Goal: Information Seeking & Learning: Get advice/opinions

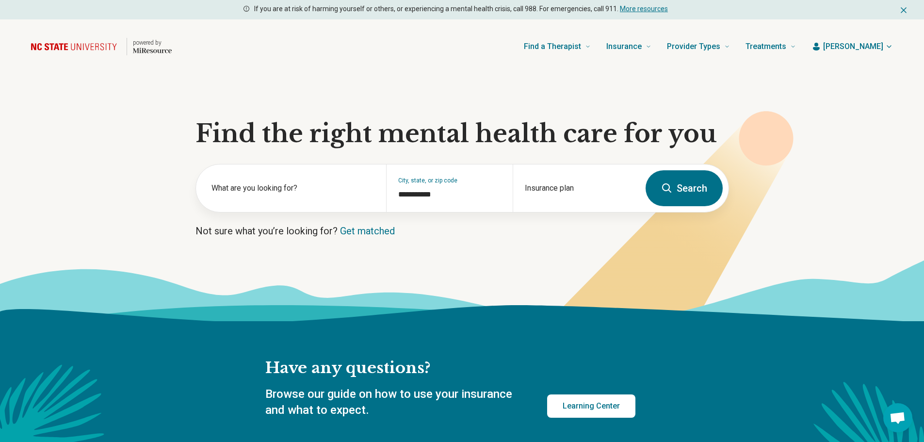
click at [678, 183] on button "Search" at bounding box center [684, 188] width 77 height 36
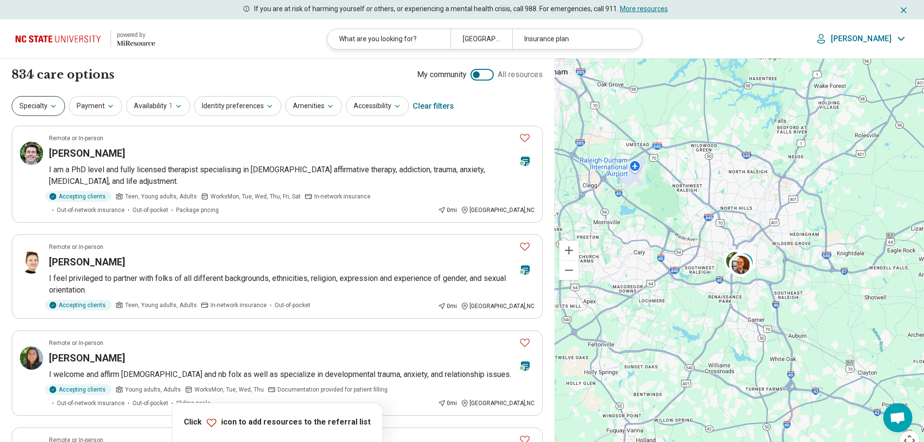
click at [33, 104] on button "Specialty" at bounding box center [38, 106] width 53 height 20
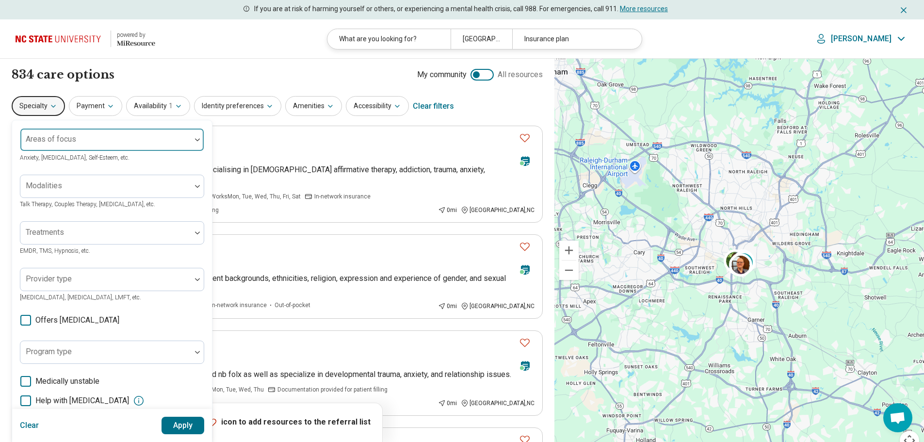
click at [65, 142] on div "Areas of focus" at bounding box center [112, 139] width 184 height 23
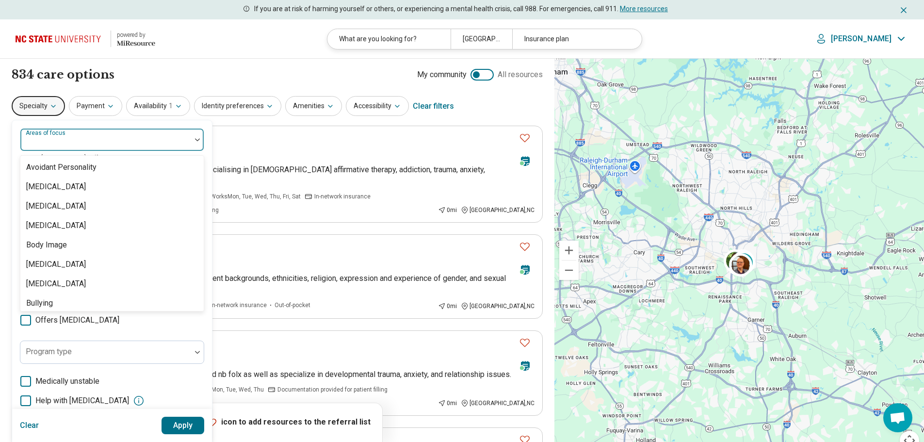
scroll to position [258, 0]
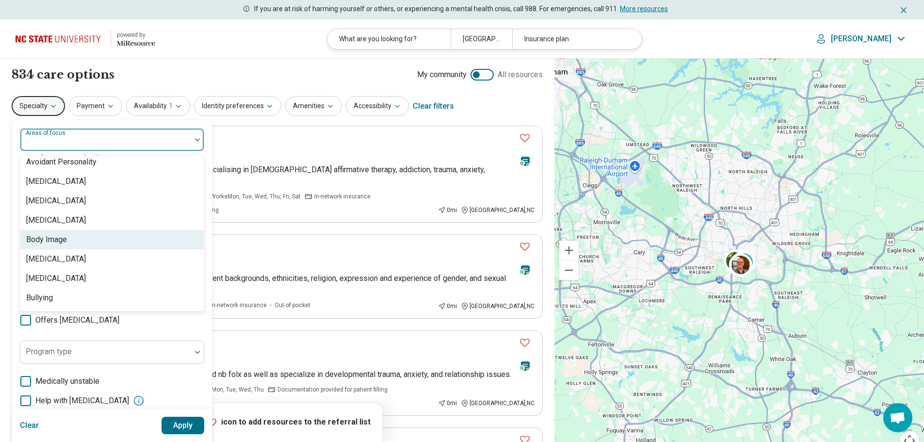
click at [158, 235] on div "Body Image" at bounding box center [111, 239] width 183 height 19
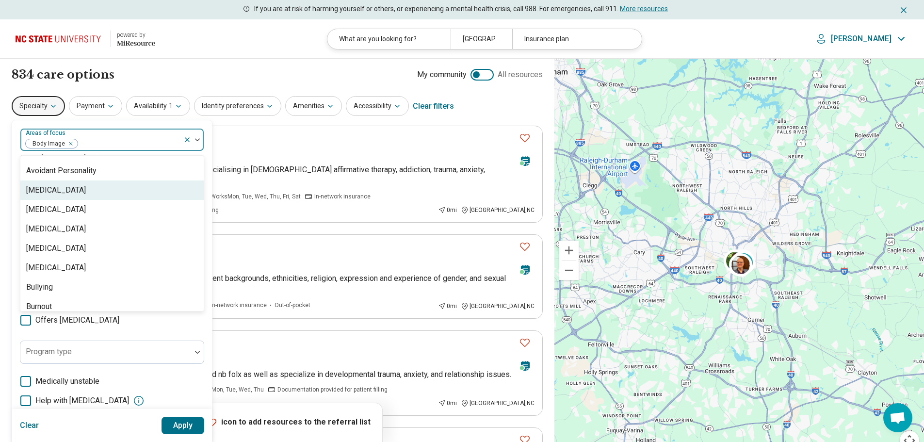
scroll to position [255, 0]
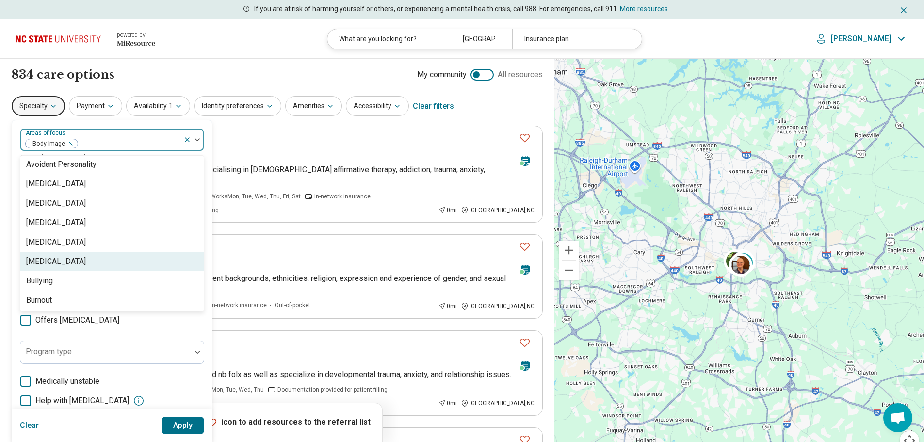
click at [82, 259] on div "Bulimia Nervosa" at bounding box center [56, 262] width 60 height 12
click at [183, 422] on button "Apply" at bounding box center [183, 425] width 43 height 17
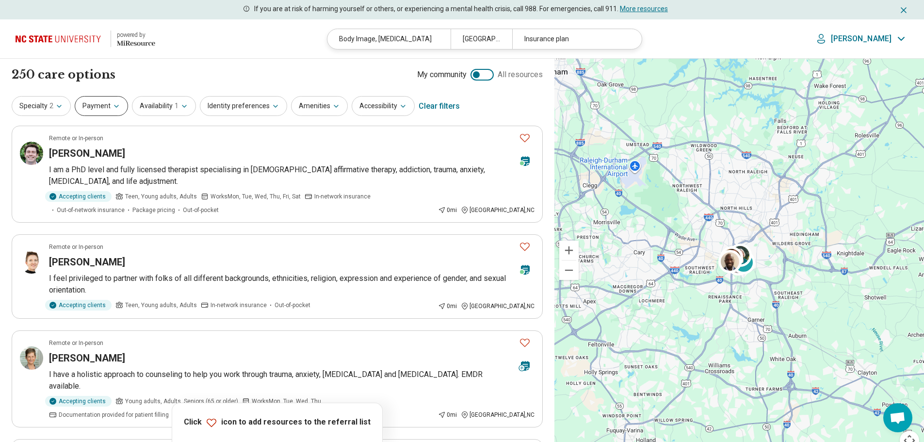
click at [99, 107] on button "Payment" at bounding box center [101, 106] width 53 height 20
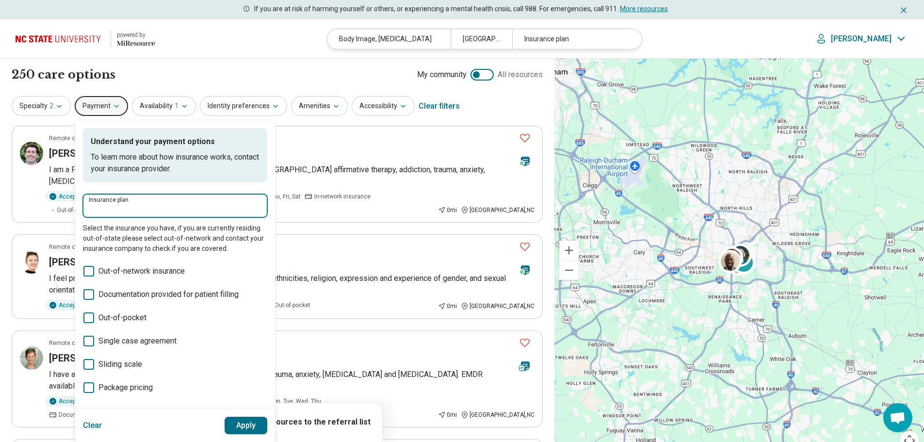
click at [116, 208] on input "Insurance plan" at bounding box center [175, 209] width 173 height 12
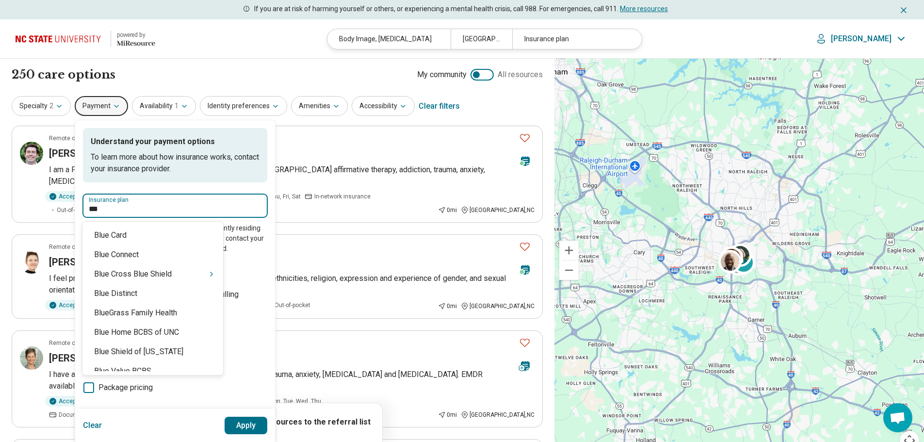
type input "****"
click at [128, 273] on div "Blue Cross Blue Shield" at bounding box center [152, 273] width 141 height 19
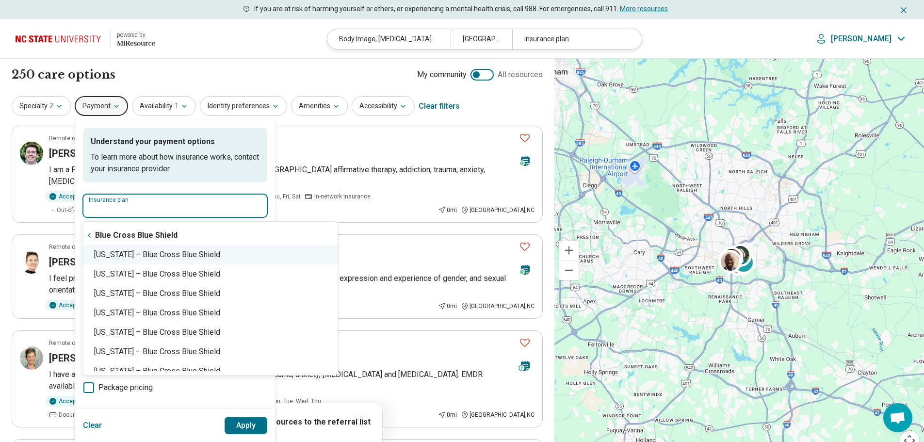
click at [167, 253] on div "North Carolina – Blue Cross Blue Shield" at bounding box center [209, 254] width 255 height 19
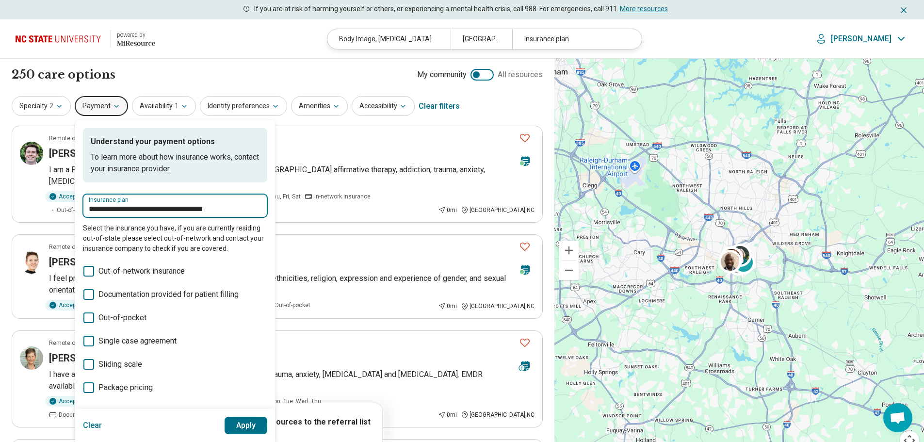
type input "**********"
click at [246, 423] on button "Apply" at bounding box center [246, 425] width 43 height 17
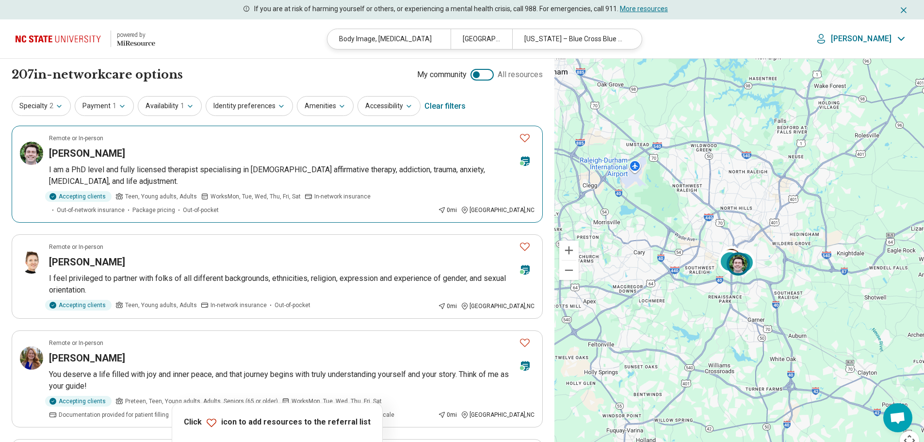
click at [524, 138] on icon "Favorite" at bounding box center [525, 138] width 12 height 12
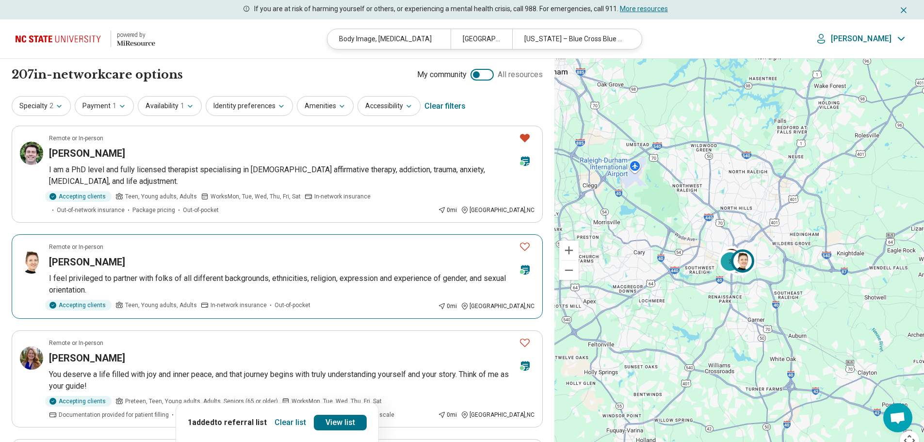
click at [525, 244] on icon "Favorite" at bounding box center [525, 247] width 12 height 12
click at [524, 343] on icon "Favorite" at bounding box center [525, 343] width 12 height 12
click at [26, 106] on button "Specialty 2" at bounding box center [41, 106] width 59 height 20
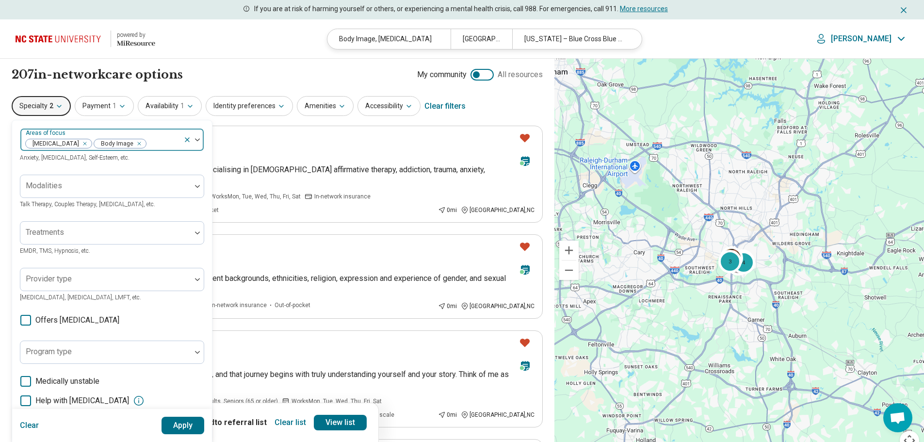
click at [134, 144] on icon "Remove [object Object]" at bounding box center [136, 143] width 7 height 7
click at [178, 424] on button "Apply" at bounding box center [183, 425] width 43 height 17
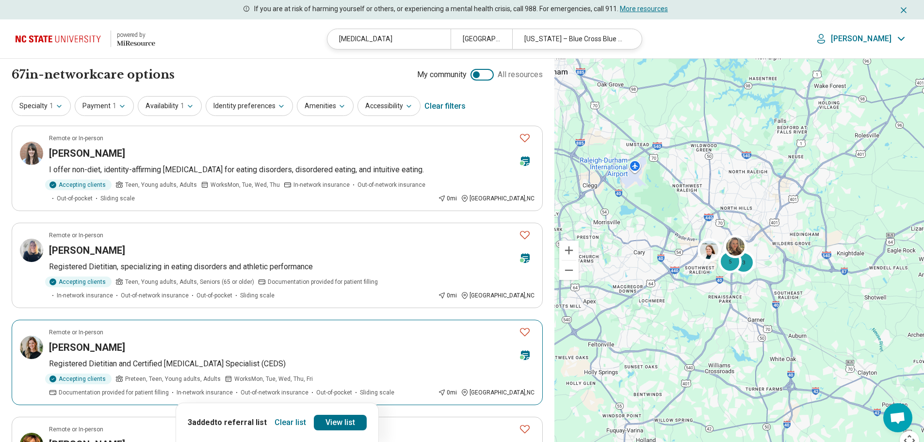
click at [525, 333] on icon "Favorite" at bounding box center [525, 332] width 12 height 12
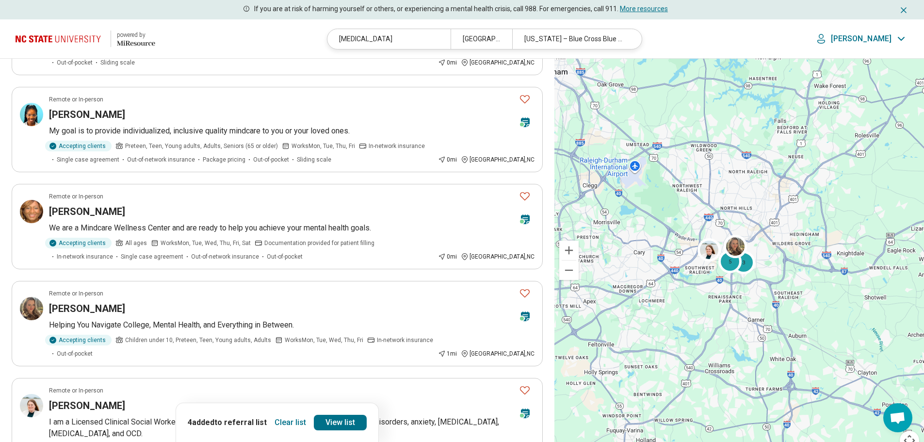
scroll to position [705, 0]
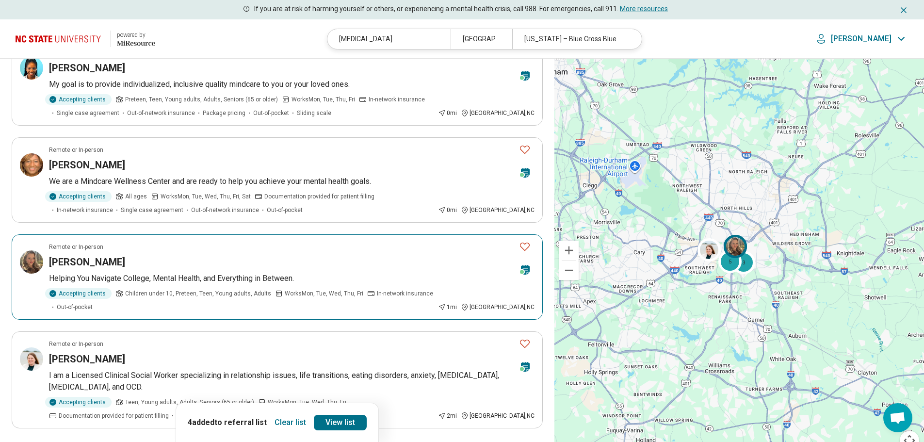
click at [526, 241] on icon "Favorite" at bounding box center [525, 247] width 12 height 12
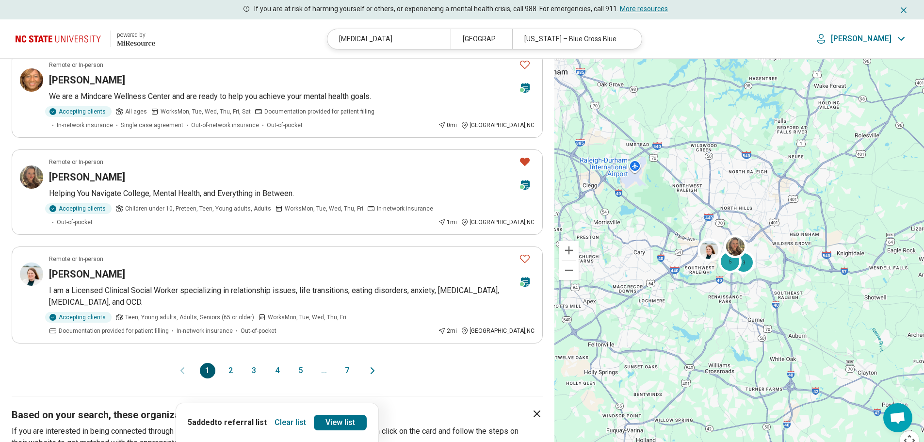
scroll to position [815, 0]
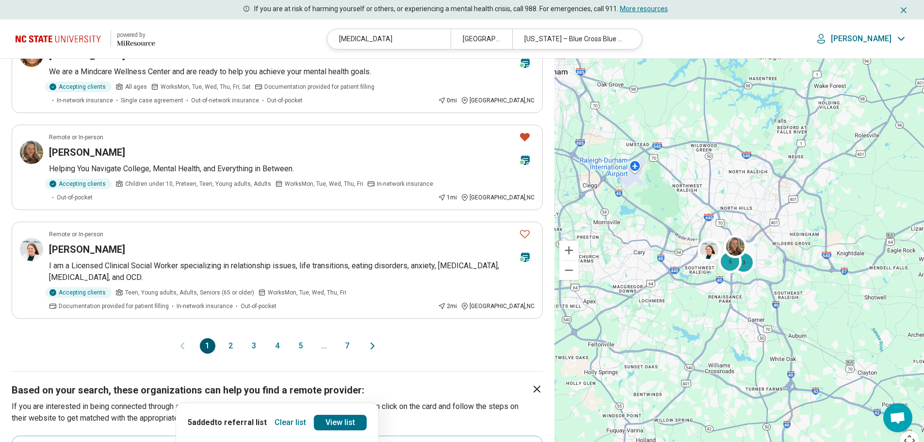
click at [229, 338] on button "2" at bounding box center [231, 346] width 16 height 16
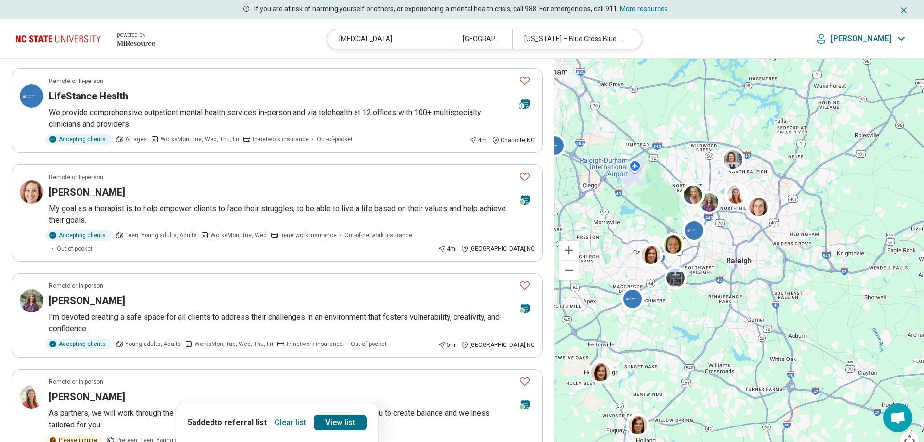
scroll to position [55, 0]
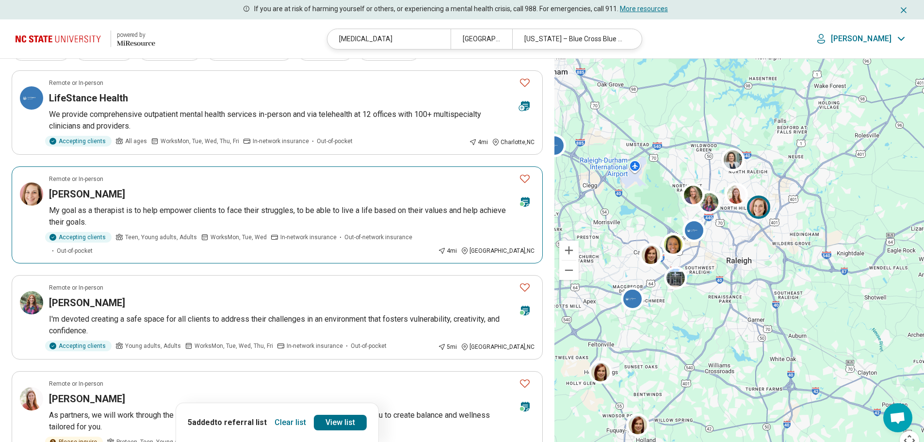
click at [524, 178] on icon "Favorite" at bounding box center [525, 179] width 12 height 12
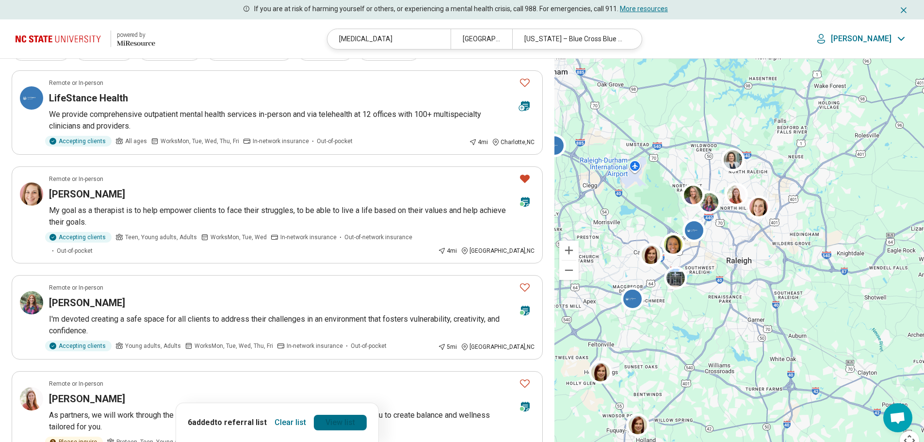
click at [337, 419] on link "View list" at bounding box center [340, 423] width 53 height 16
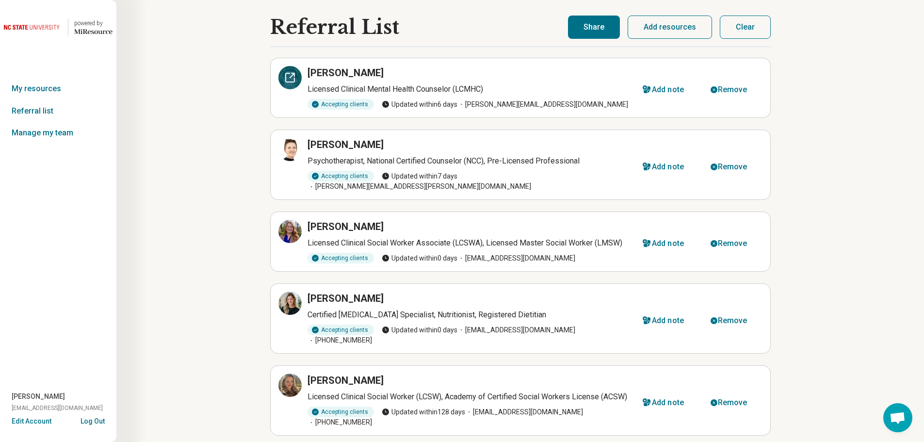
click at [288, 73] on icon at bounding box center [290, 77] width 9 height 9
click at [292, 146] on icon at bounding box center [290, 150] width 12 height 12
click at [291, 226] on icon at bounding box center [290, 232] width 12 height 12
click at [288, 297] on icon at bounding box center [290, 303] width 12 height 12
click at [718, 309] on button "Remove" at bounding box center [731, 320] width 64 height 23
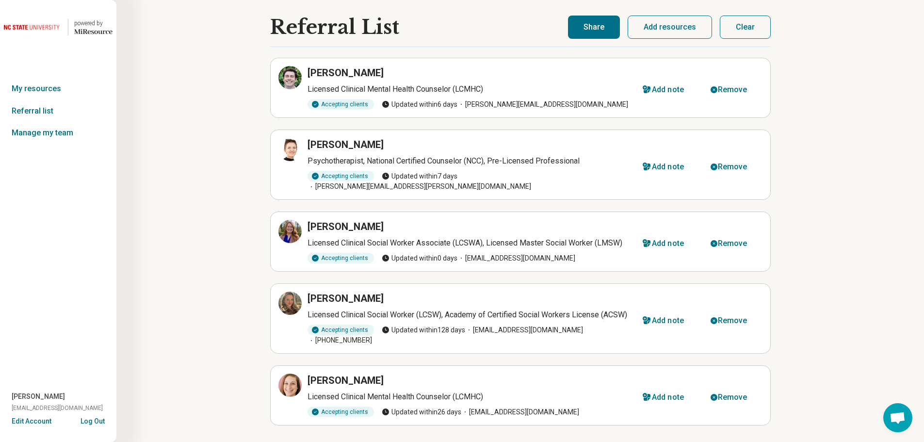
click at [599, 26] on button "Share" at bounding box center [594, 27] width 52 height 23
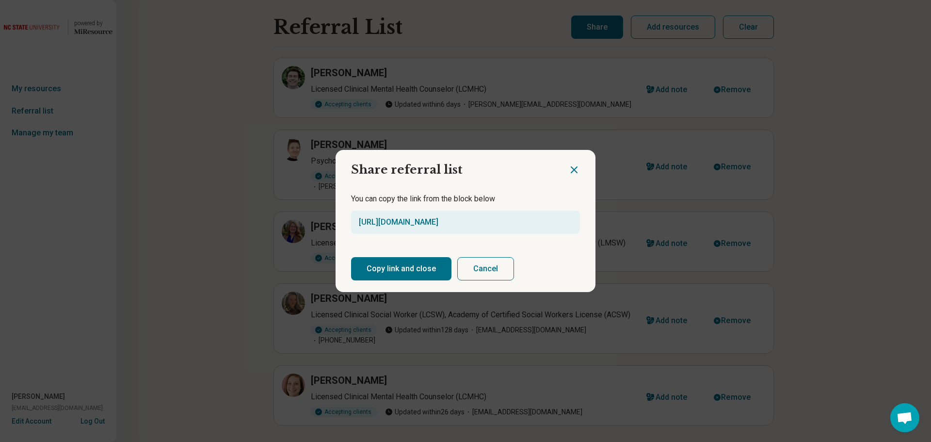
click at [421, 266] on button "Copy link and close" at bounding box center [401, 268] width 100 height 23
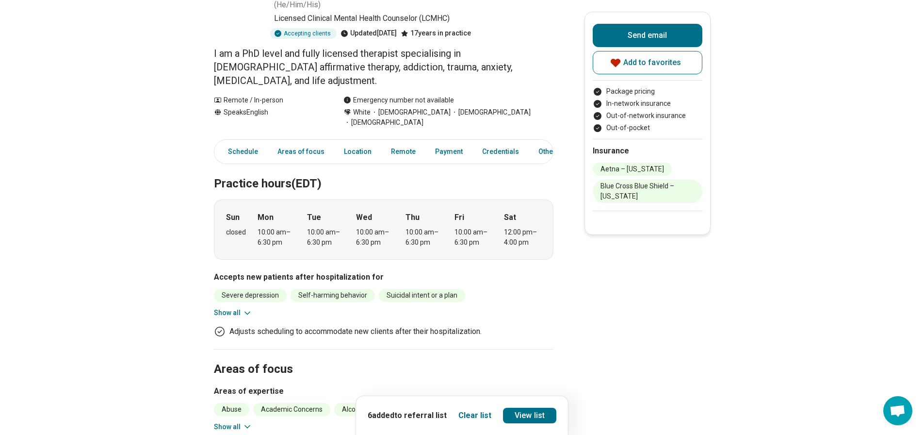
scroll to position [126, 0]
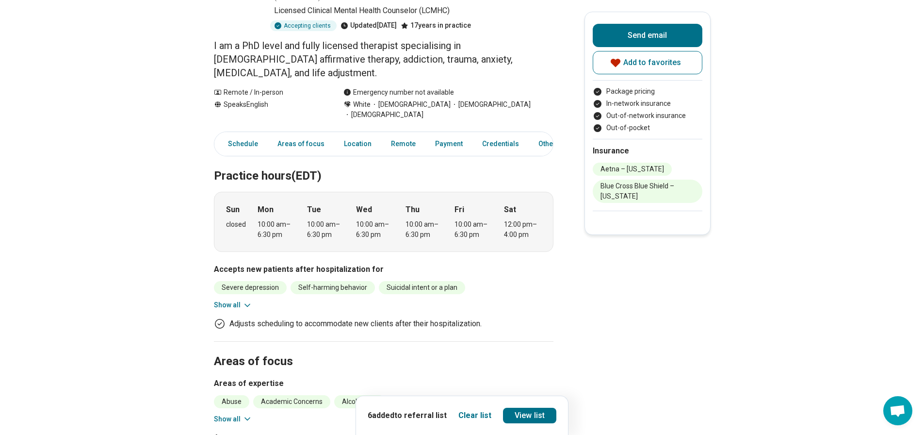
click at [250, 414] on icon at bounding box center [248, 419] width 10 height 10
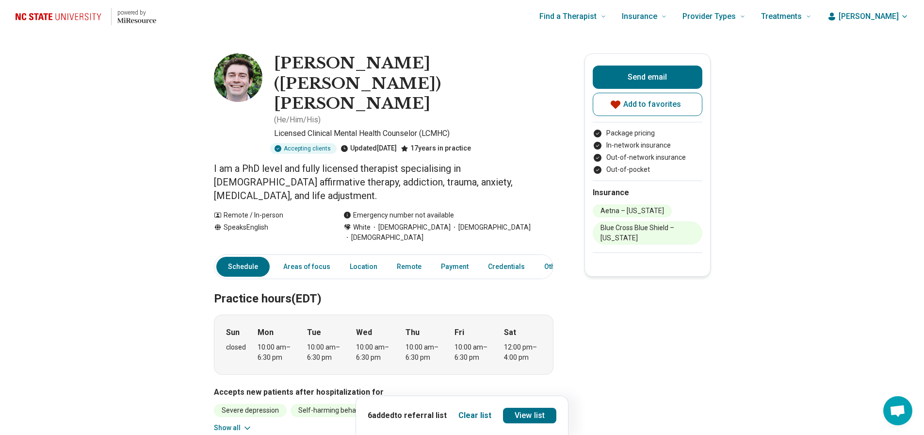
scroll to position [0, 0]
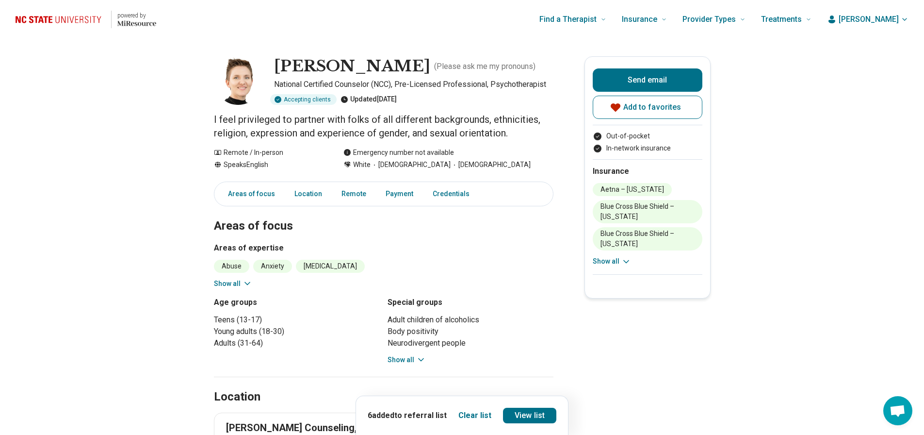
click at [247, 282] on icon at bounding box center [248, 283] width 10 height 10
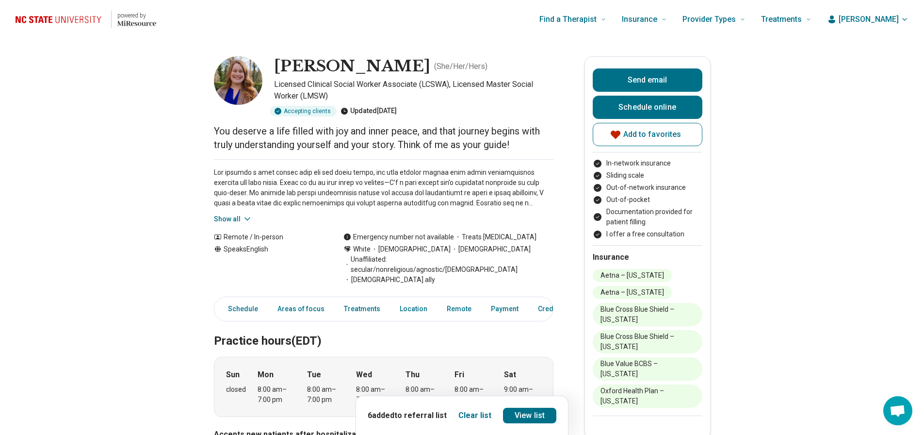
click at [251, 217] on icon at bounding box center [248, 219] width 10 height 10
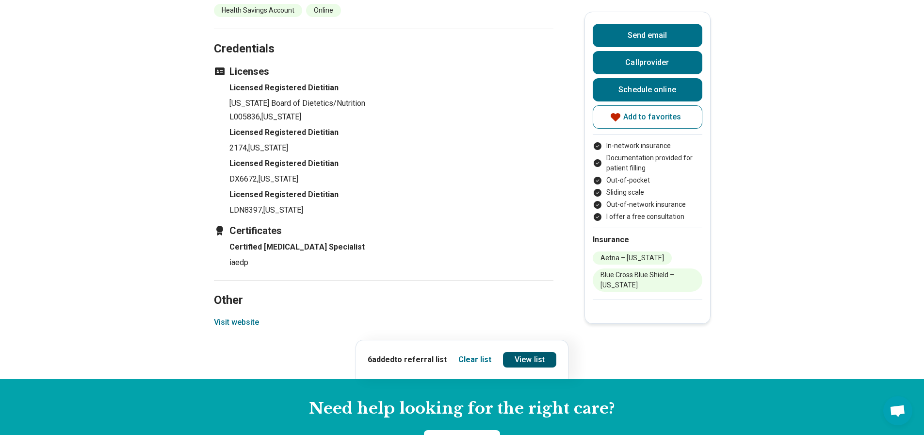
scroll to position [1147, 0]
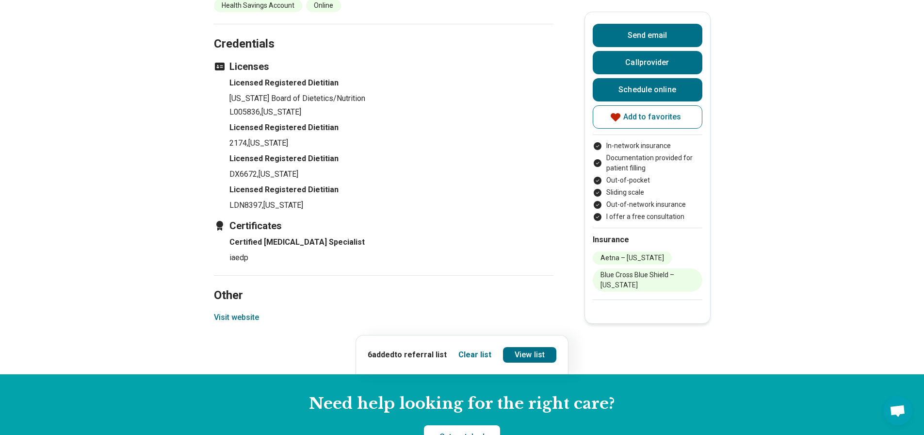
click at [237, 311] on button "Visit website" at bounding box center [236, 317] width 45 height 12
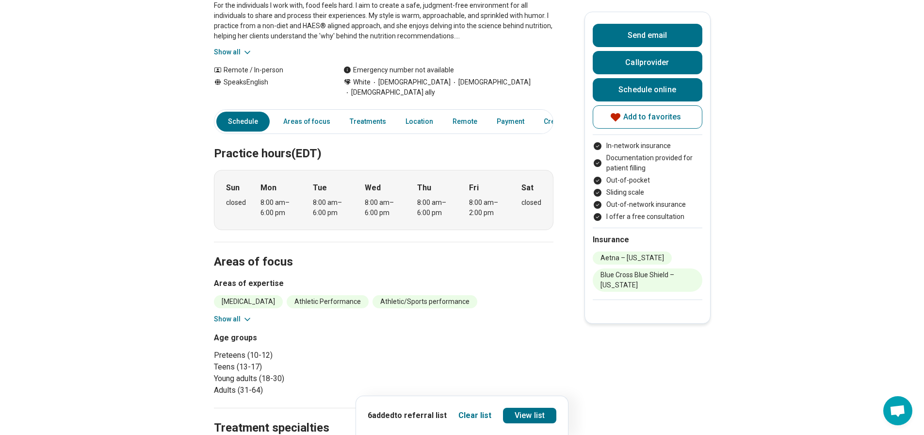
scroll to position [0, 0]
